Goal: Communication & Community: Answer question/provide support

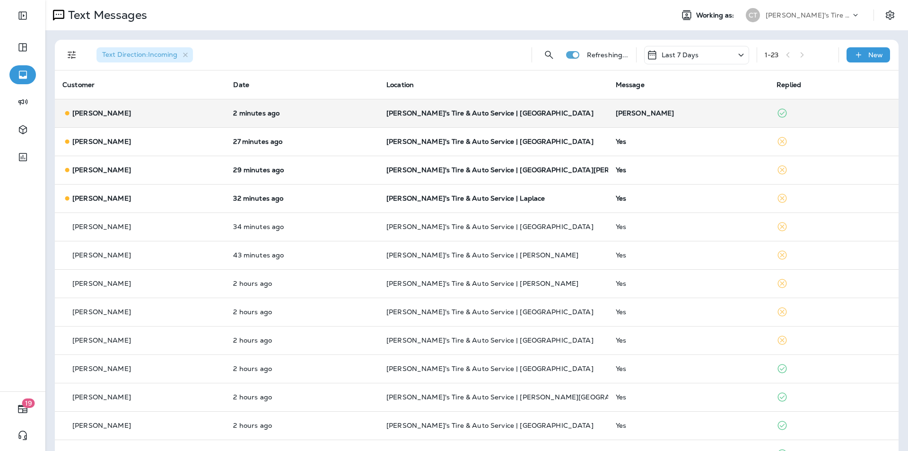
click at [593, 115] on p "[PERSON_NAME]'s Tire & Auto Service | [GEOGRAPHIC_DATA]" at bounding box center [493, 113] width 214 height 8
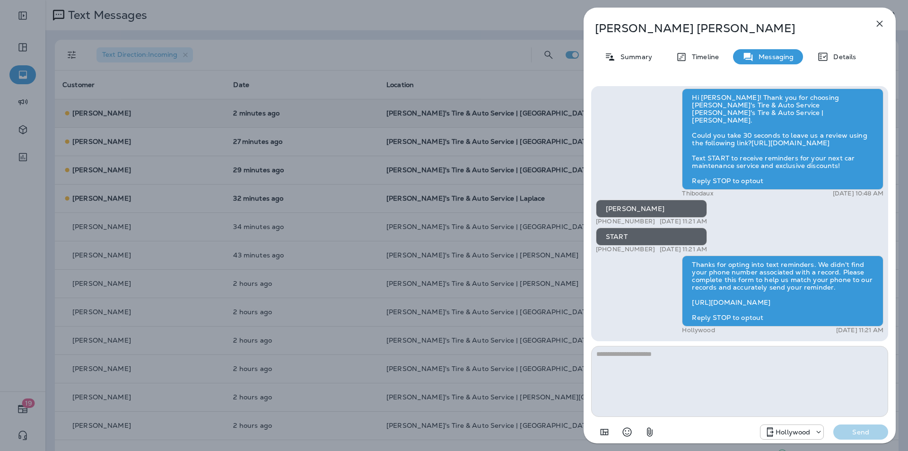
click at [881, 24] on icon "button" at bounding box center [879, 23] width 11 height 11
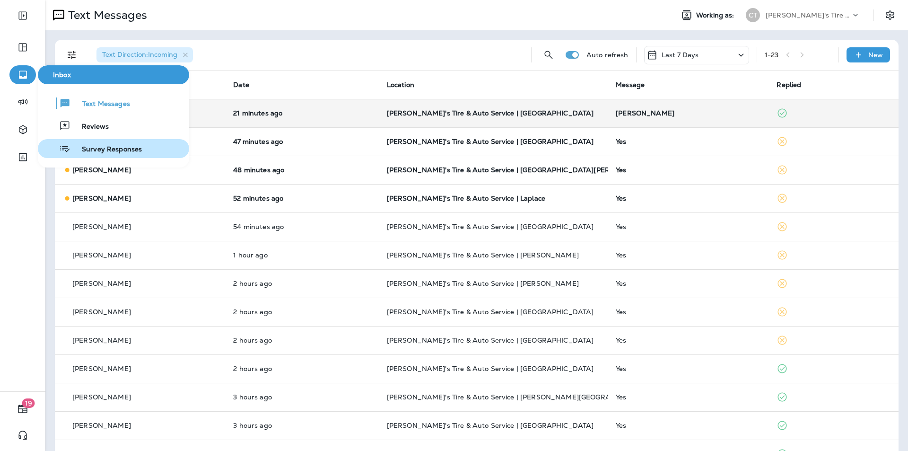
click at [102, 148] on span "Survey Responses" at bounding box center [105, 149] width 71 height 9
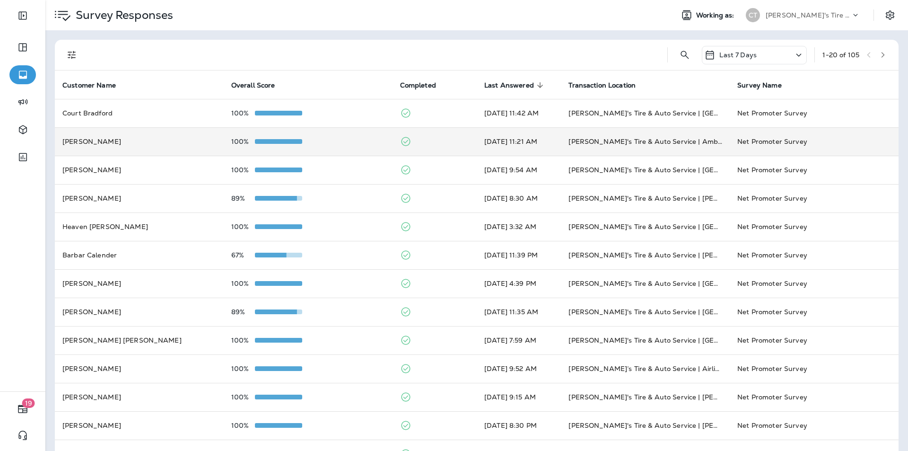
click at [362, 139] on div "100%" at bounding box center [308, 142] width 154 height 8
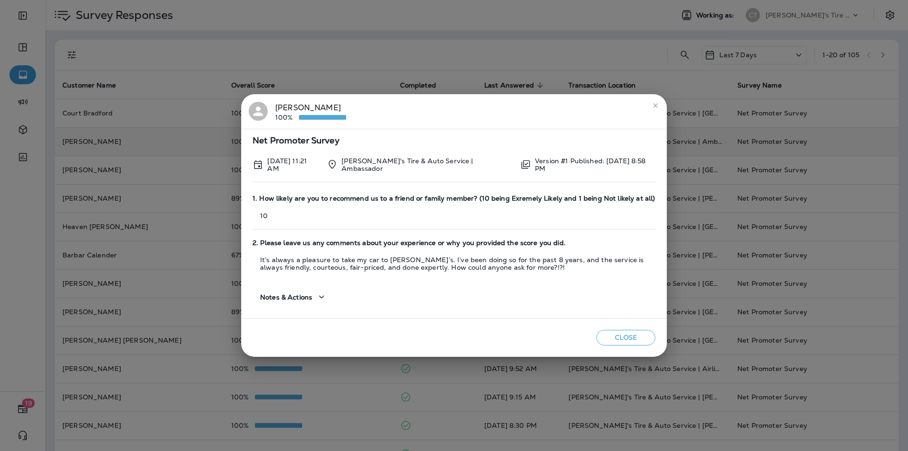
click at [654, 106] on icon "close" at bounding box center [655, 105] width 4 height 4
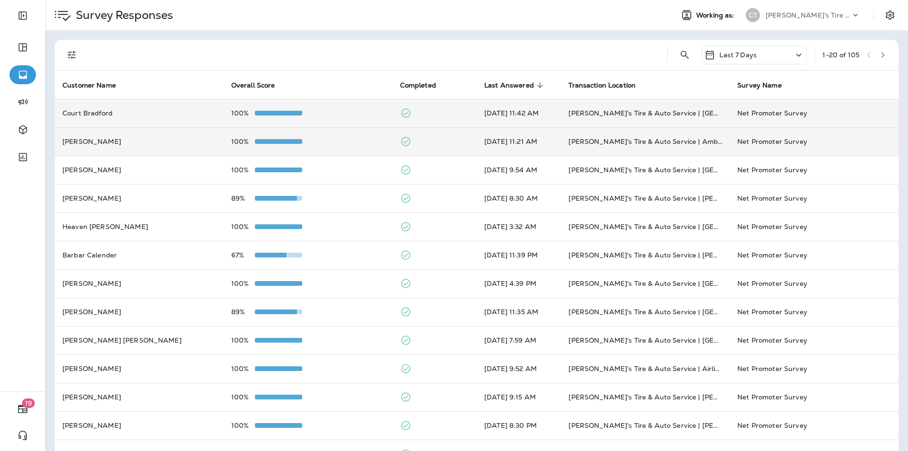
click at [345, 112] on div "100%" at bounding box center [308, 113] width 154 height 8
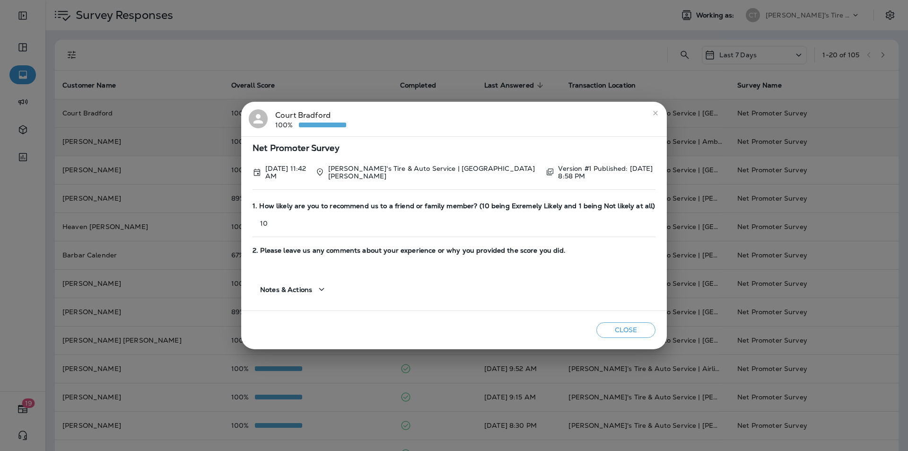
click at [657, 116] on icon "close" at bounding box center [656, 113] width 8 height 8
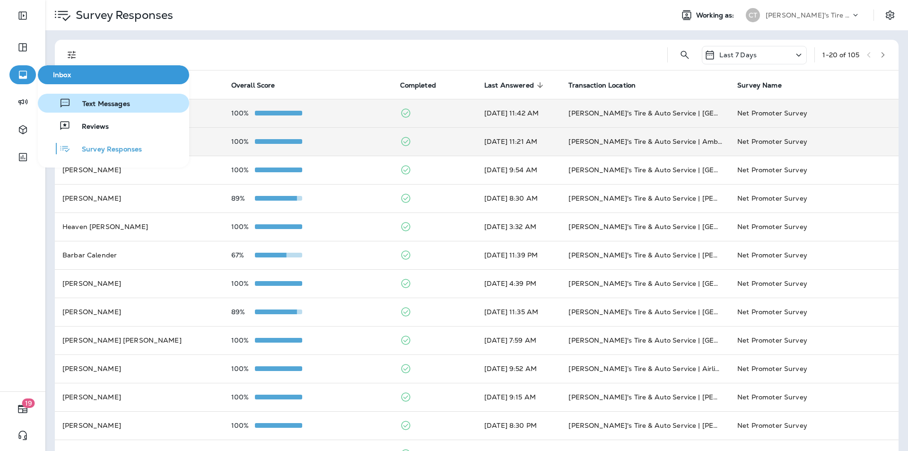
click at [94, 103] on span "Text Messages" at bounding box center [100, 104] width 59 height 9
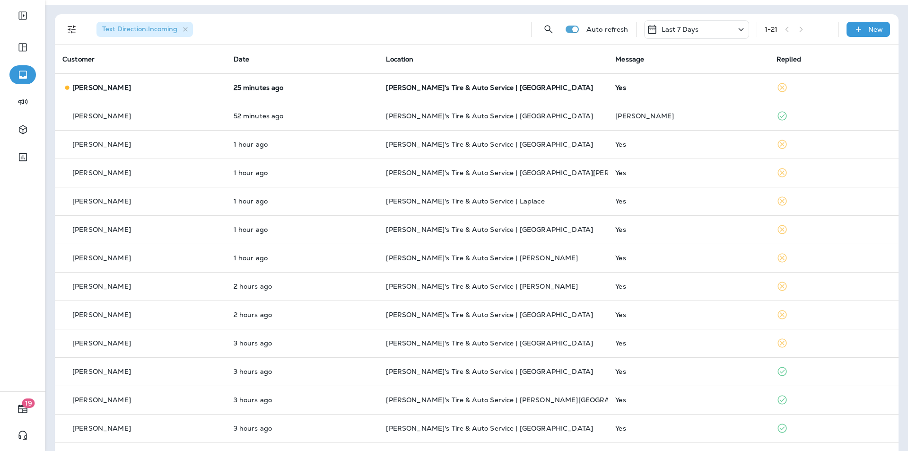
scroll to position [17, 0]
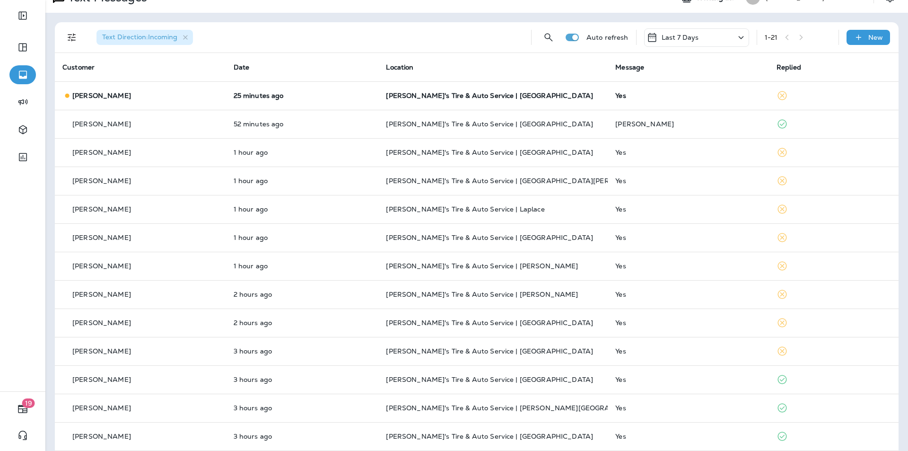
click at [799, 38] on div "1 - 21" at bounding box center [798, 37] width 66 height 14
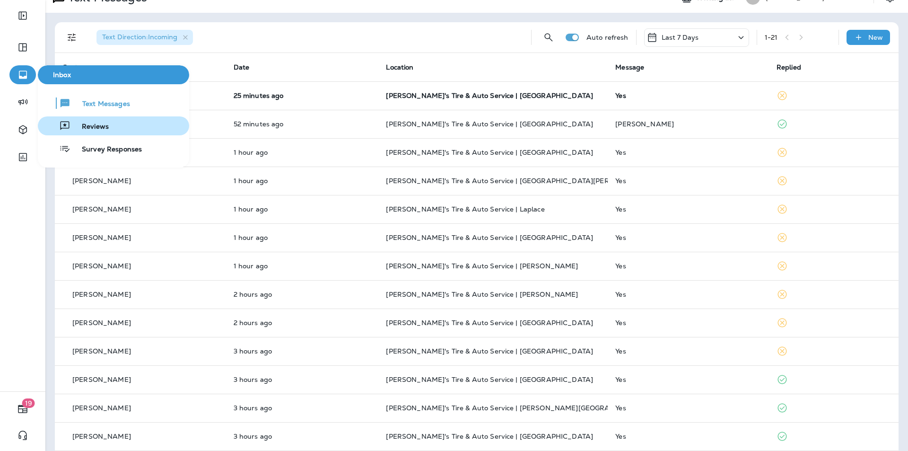
click at [96, 126] on span "Reviews" at bounding box center [89, 126] width 38 height 9
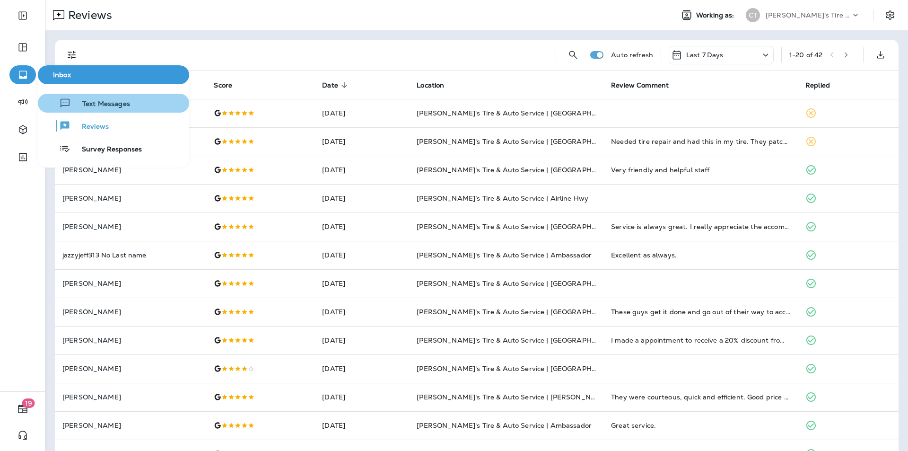
click at [101, 100] on span "Text Messages" at bounding box center [100, 104] width 59 height 9
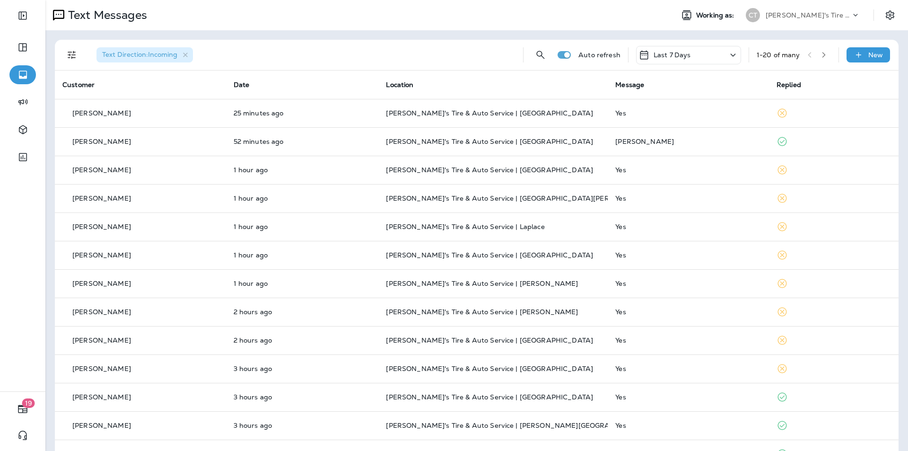
click at [820, 53] on icon "button" at bounding box center [823, 55] width 7 height 7
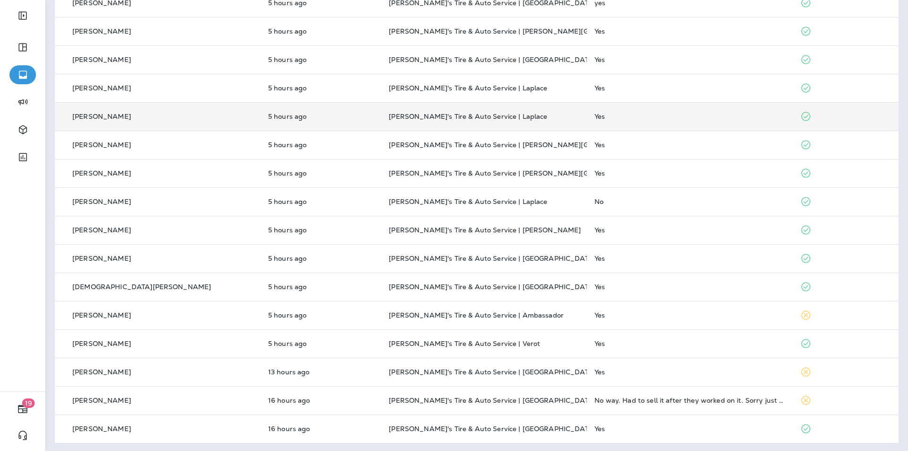
scroll to position [226, 0]
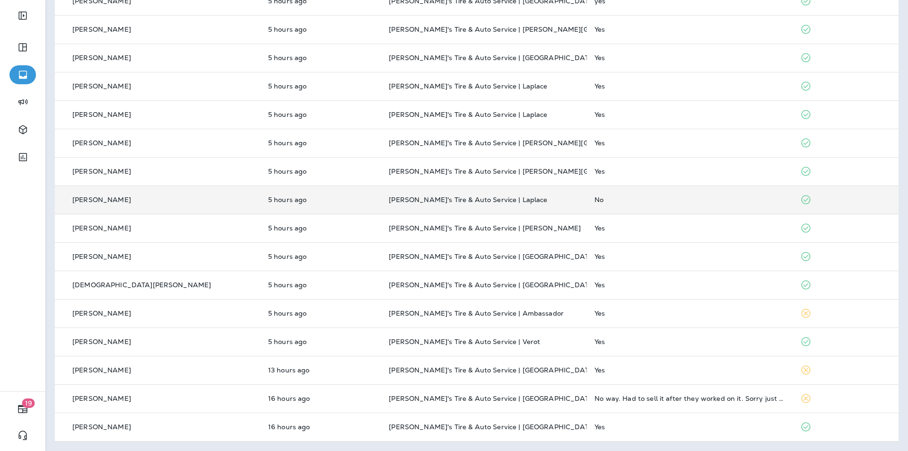
click at [652, 198] on div "No" at bounding box center [689, 200] width 191 height 8
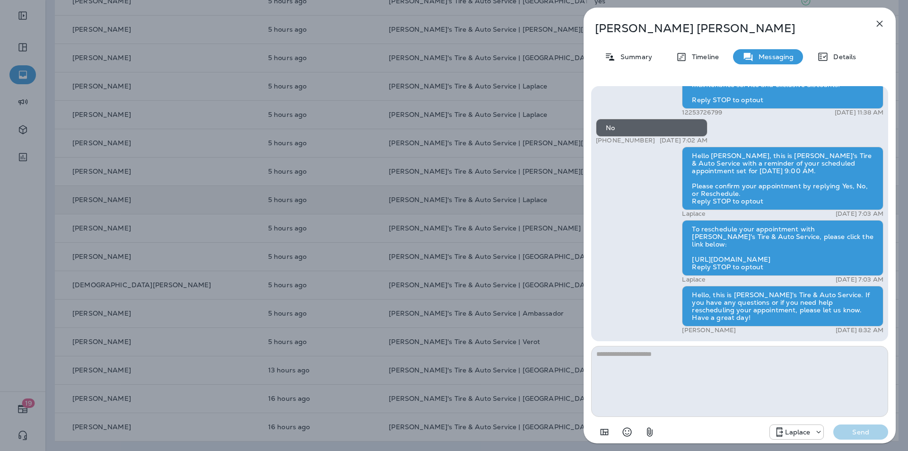
click at [880, 22] on icon "button" at bounding box center [880, 24] width 6 height 6
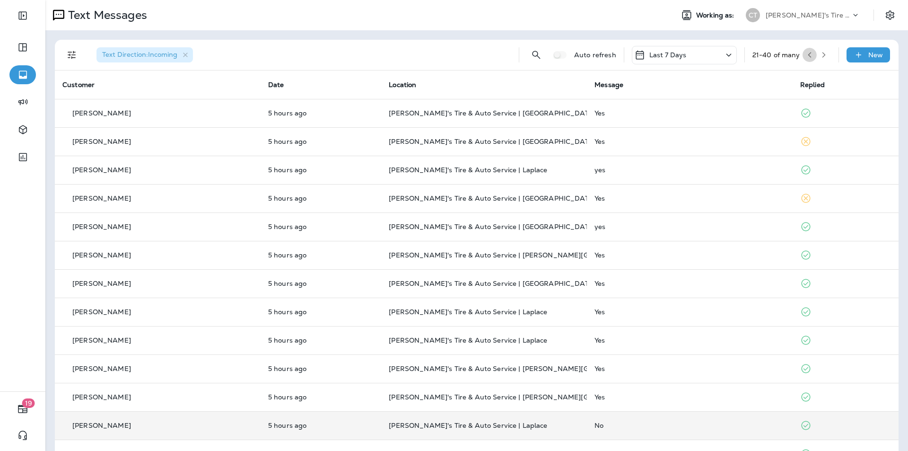
click at [806, 52] on icon "button" at bounding box center [809, 55] width 7 height 7
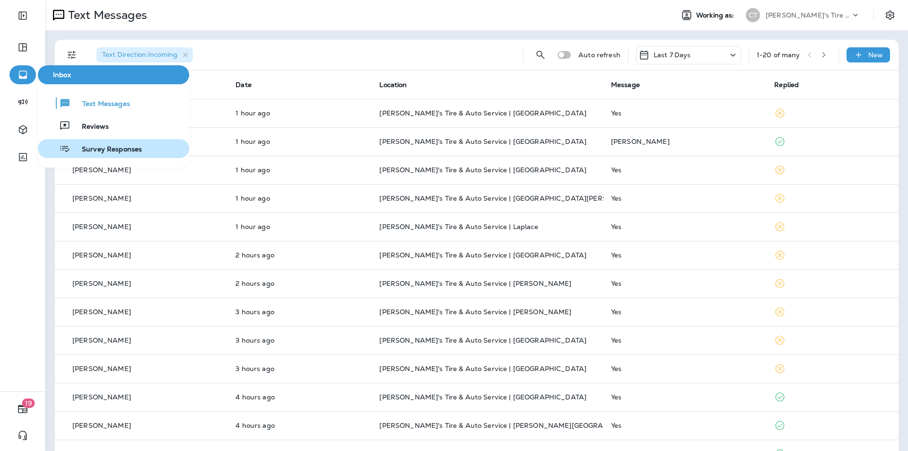
click at [115, 148] on span "Survey Responses" at bounding box center [105, 149] width 71 height 9
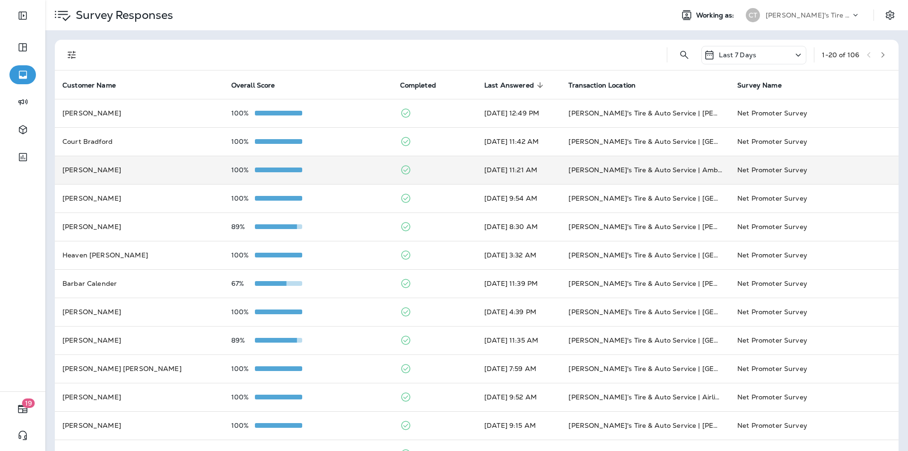
click at [340, 166] on div "100%" at bounding box center [308, 170] width 154 height 8
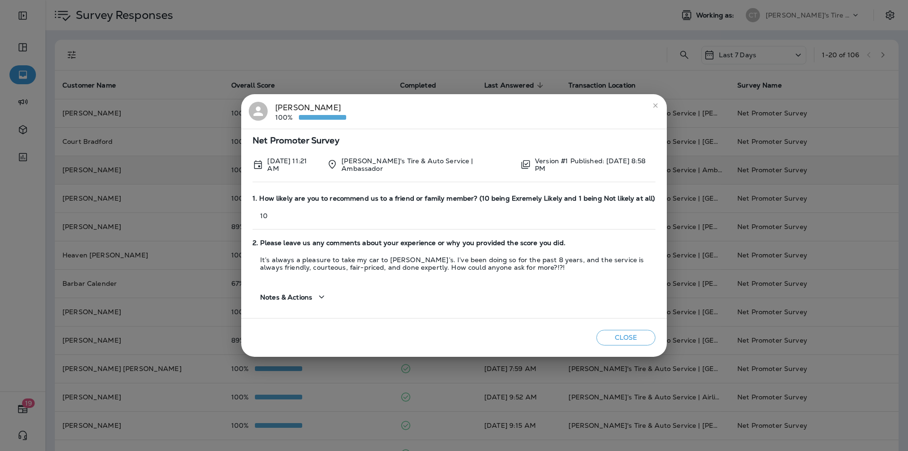
click at [654, 104] on icon "close" at bounding box center [655, 105] width 4 height 4
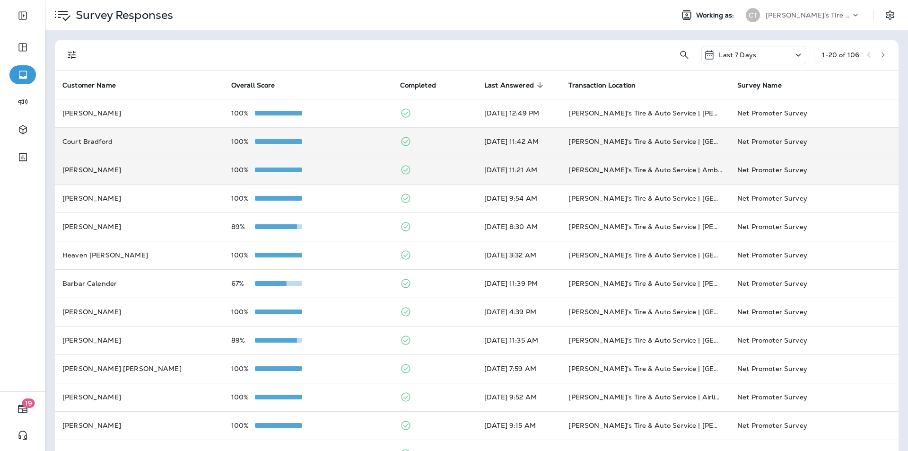
click at [355, 136] on td "100%" at bounding box center [308, 141] width 169 height 28
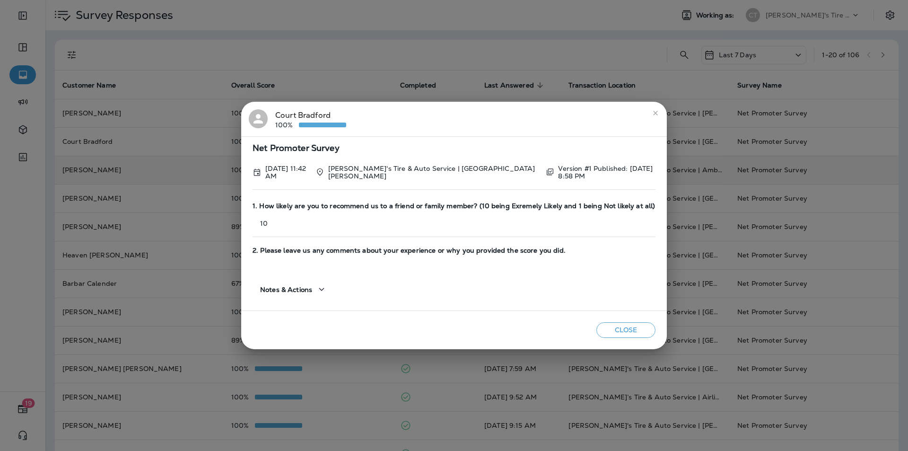
click at [652, 114] on icon "close" at bounding box center [656, 113] width 8 height 8
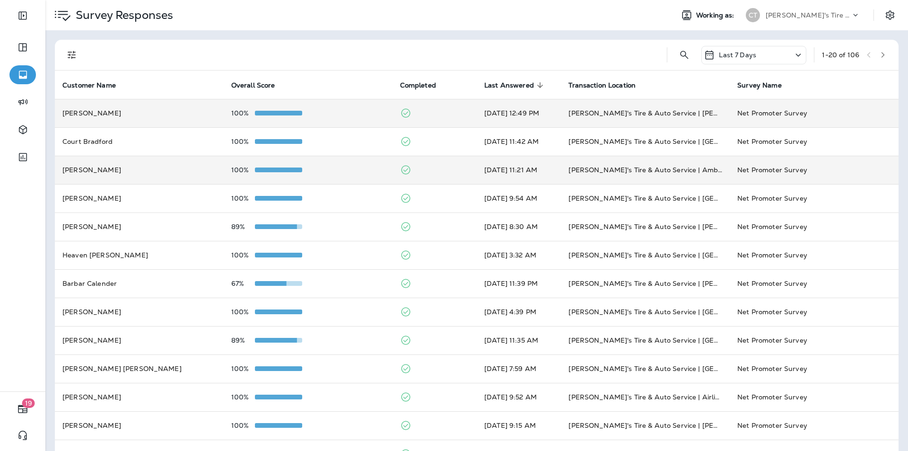
click at [345, 113] on div "100%" at bounding box center [308, 113] width 154 height 8
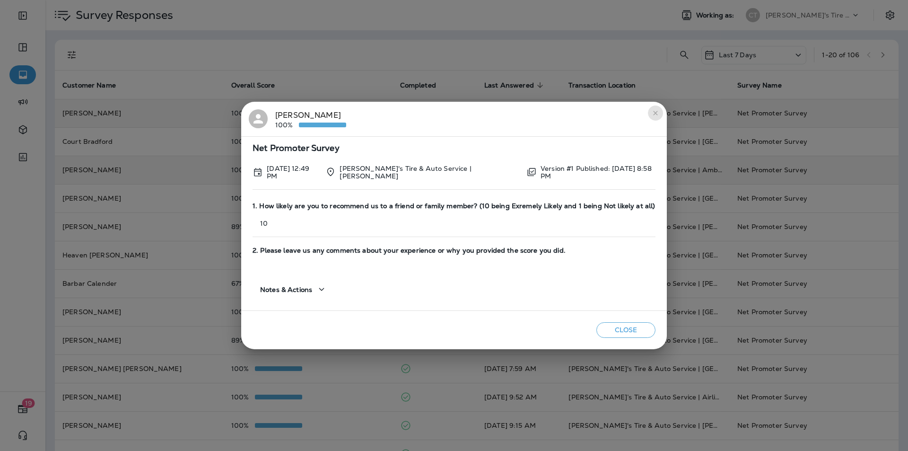
click at [648, 113] on button "close" at bounding box center [655, 112] width 15 height 15
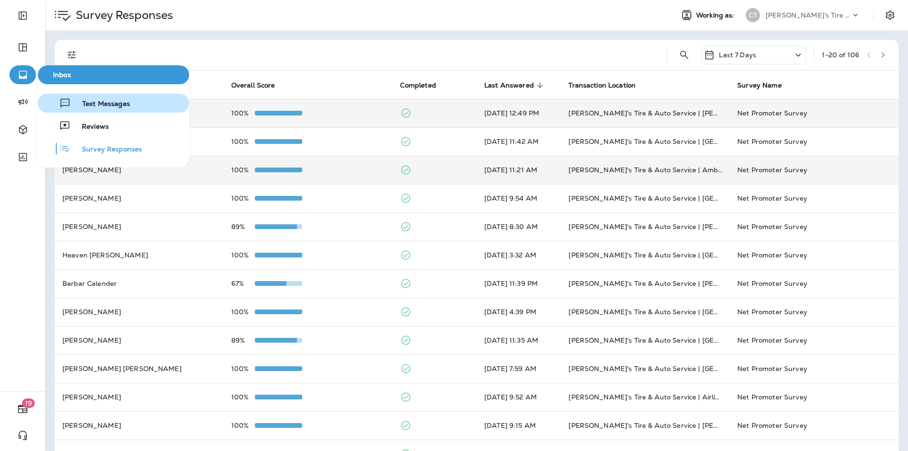
click at [125, 103] on span "Text Messages" at bounding box center [100, 104] width 59 height 9
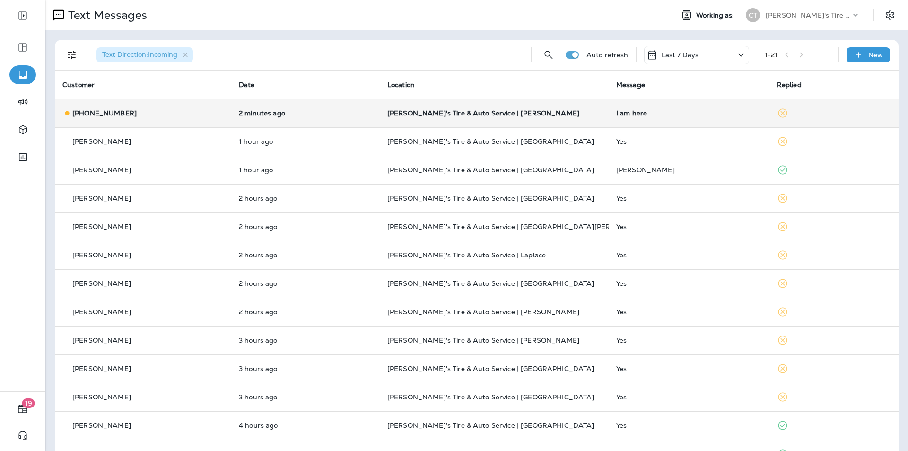
click at [564, 113] on p "[PERSON_NAME]'s Tire & Auto Service | [PERSON_NAME]" at bounding box center [494, 113] width 214 height 8
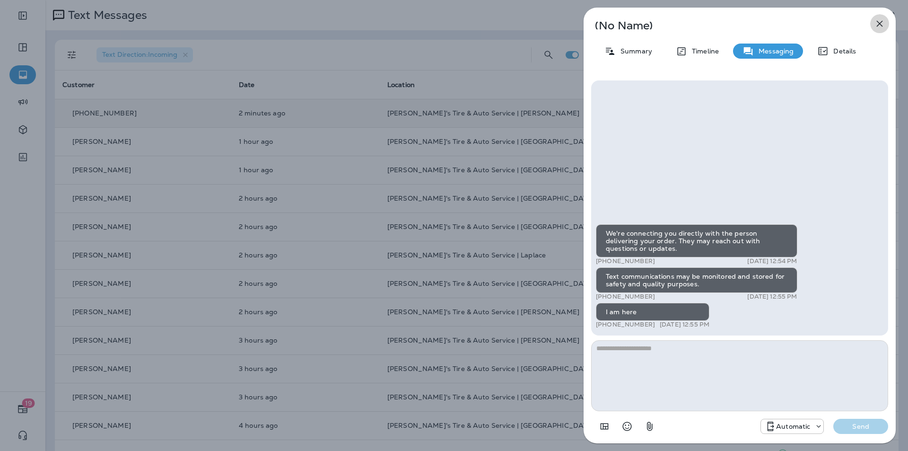
click at [879, 23] on icon "button" at bounding box center [880, 24] width 6 height 6
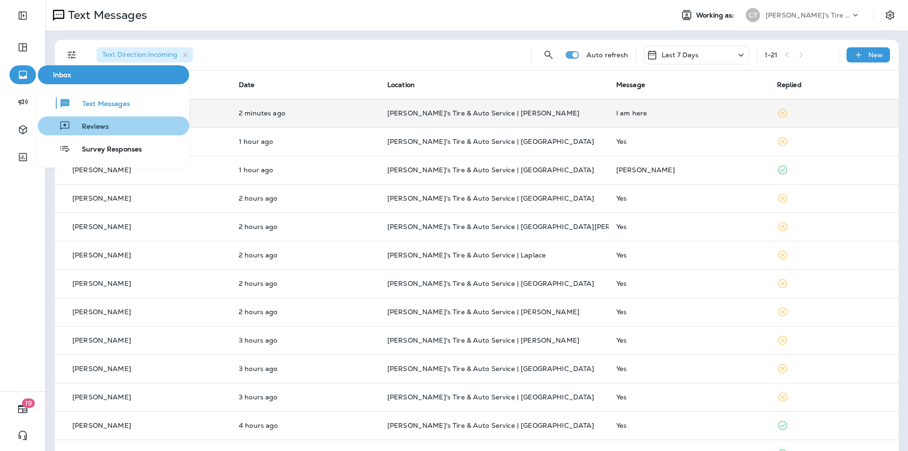
click at [94, 122] on span "Reviews" at bounding box center [89, 126] width 38 height 9
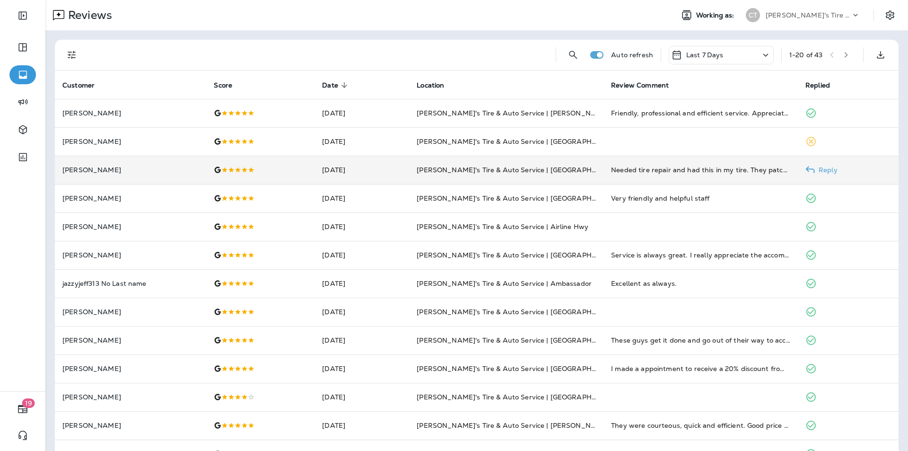
click at [825, 167] on p "Reply" at bounding box center [826, 170] width 23 height 8
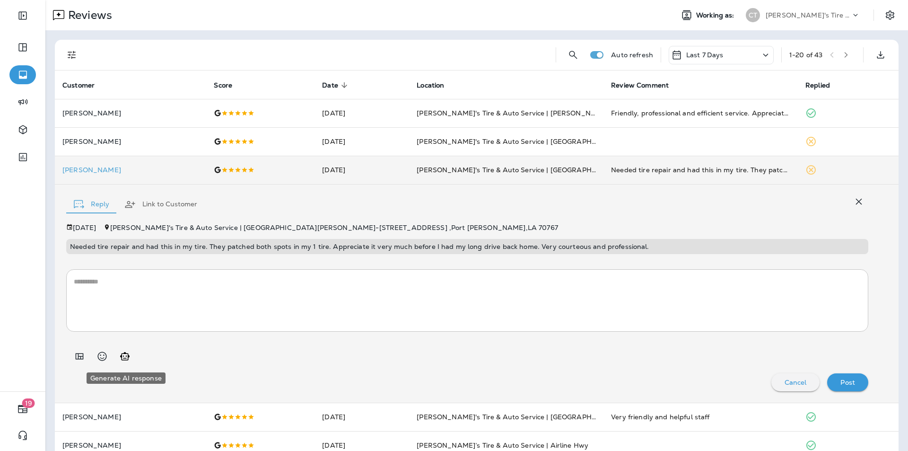
click at [125, 357] on icon "Generate AI response" at bounding box center [124, 356] width 9 height 8
type textarea "**********"
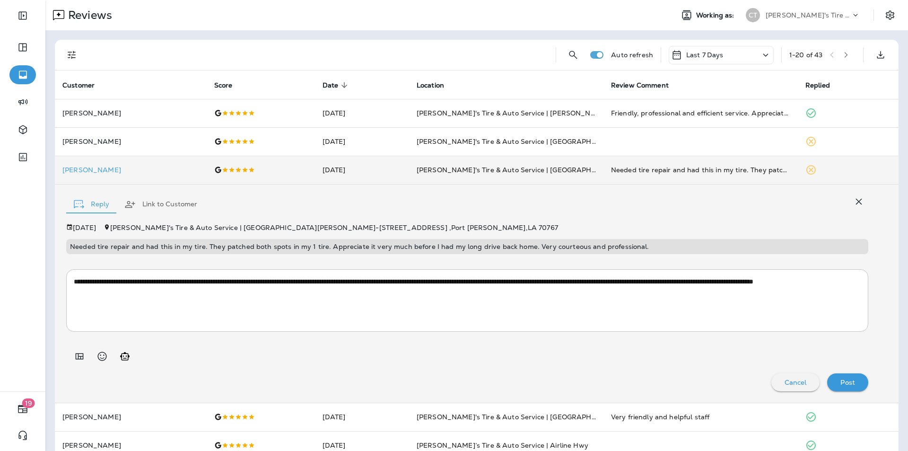
click at [842, 381] on p "Post" at bounding box center [847, 382] width 15 height 8
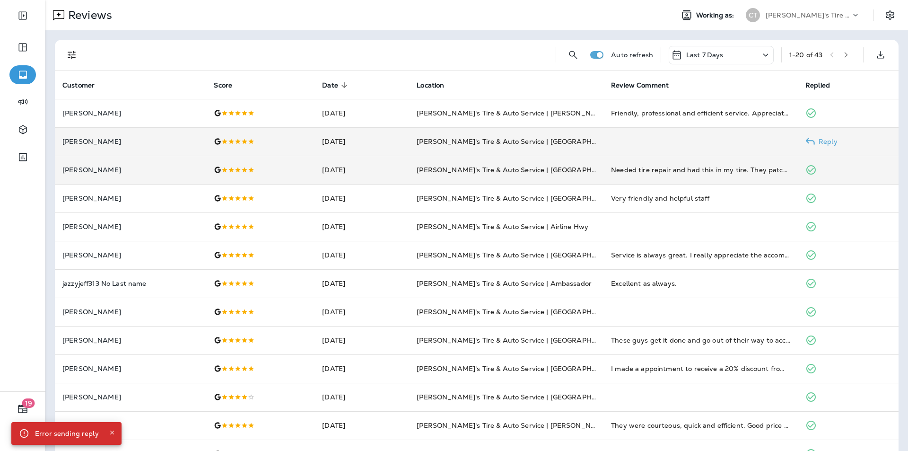
click at [824, 140] on p "Reply" at bounding box center [826, 142] width 23 height 8
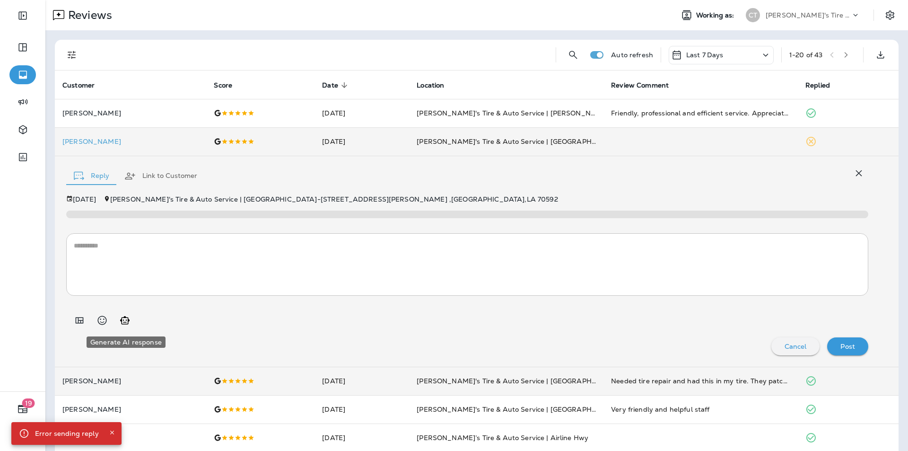
click at [128, 321] on icon "Generate AI response" at bounding box center [124, 320] width 9 height 8
type textarea "**********"
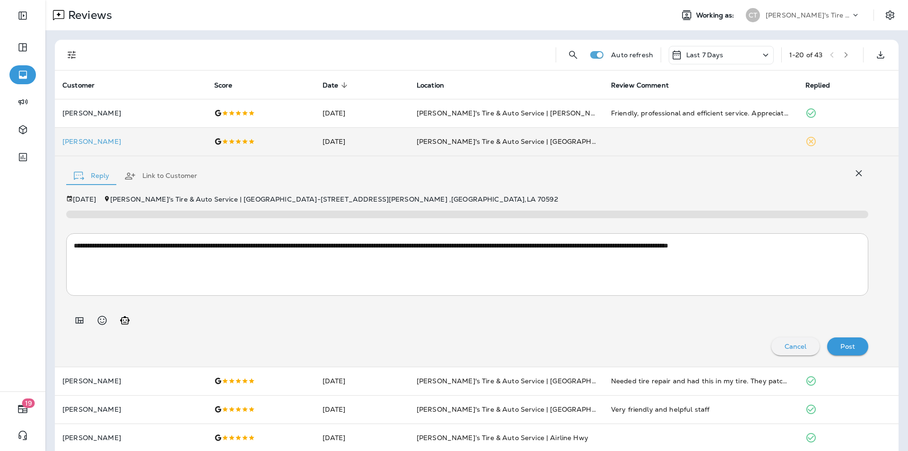
click at [844, 347] on p "Post" at bounding box center [847, 346] width 15 height 8
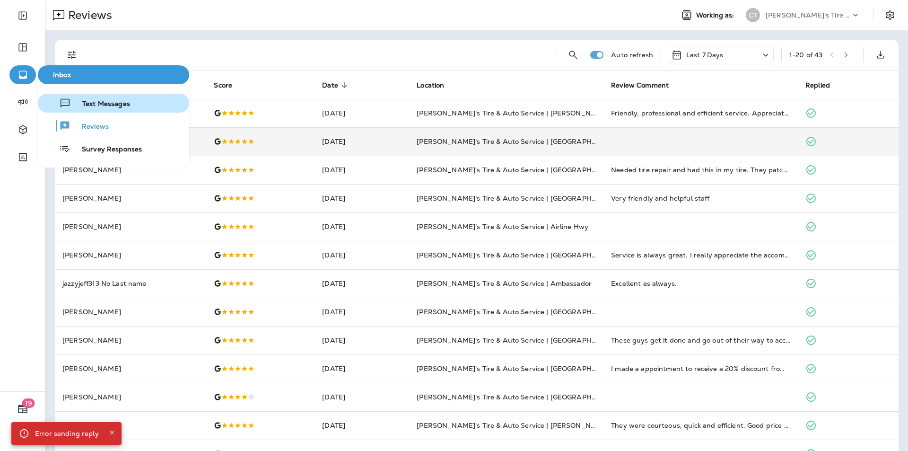
click at [104, 102] on span "Text Messages" at bounding box center [100, 104] width 59 height 9
